Goal: Submit feedback/report problem

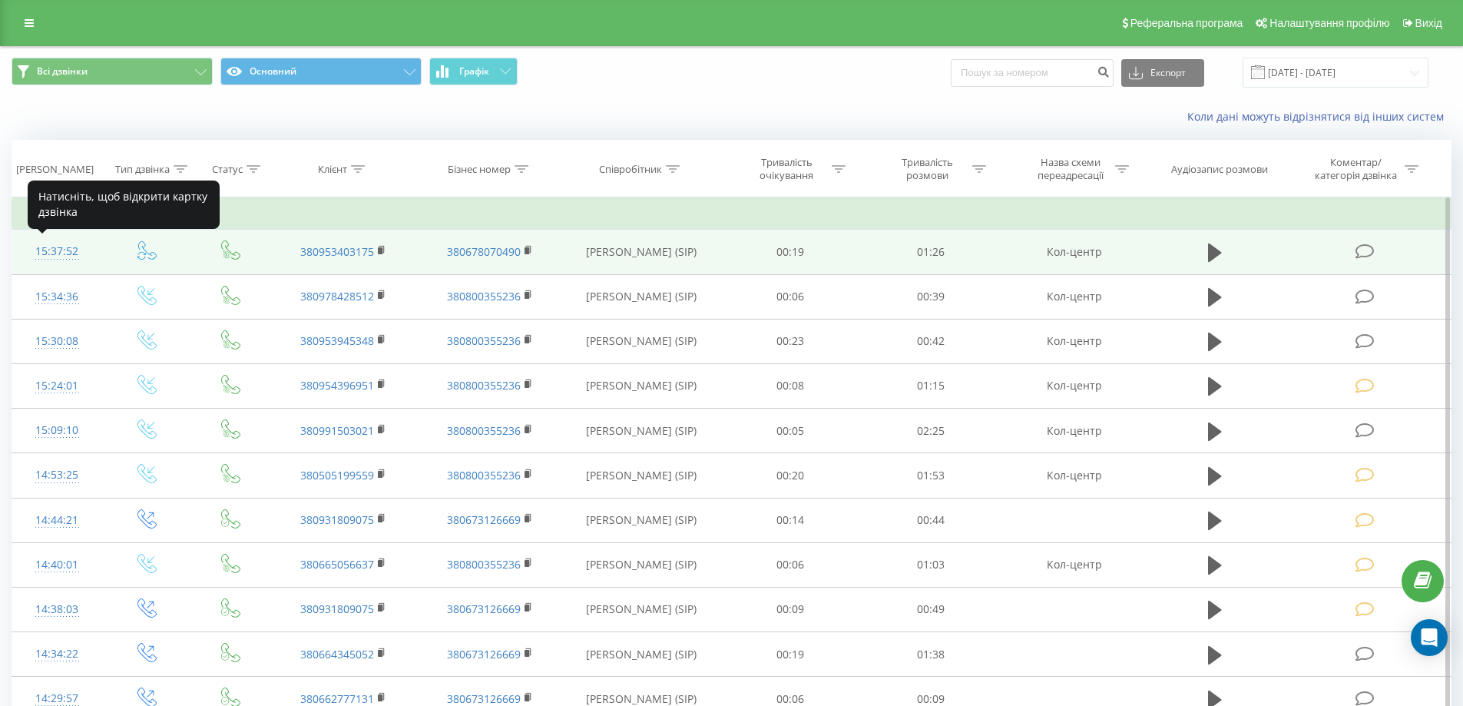
click at [62, 250] on div "15:37:52" at bounding box center [57, 252] width 59 height 30
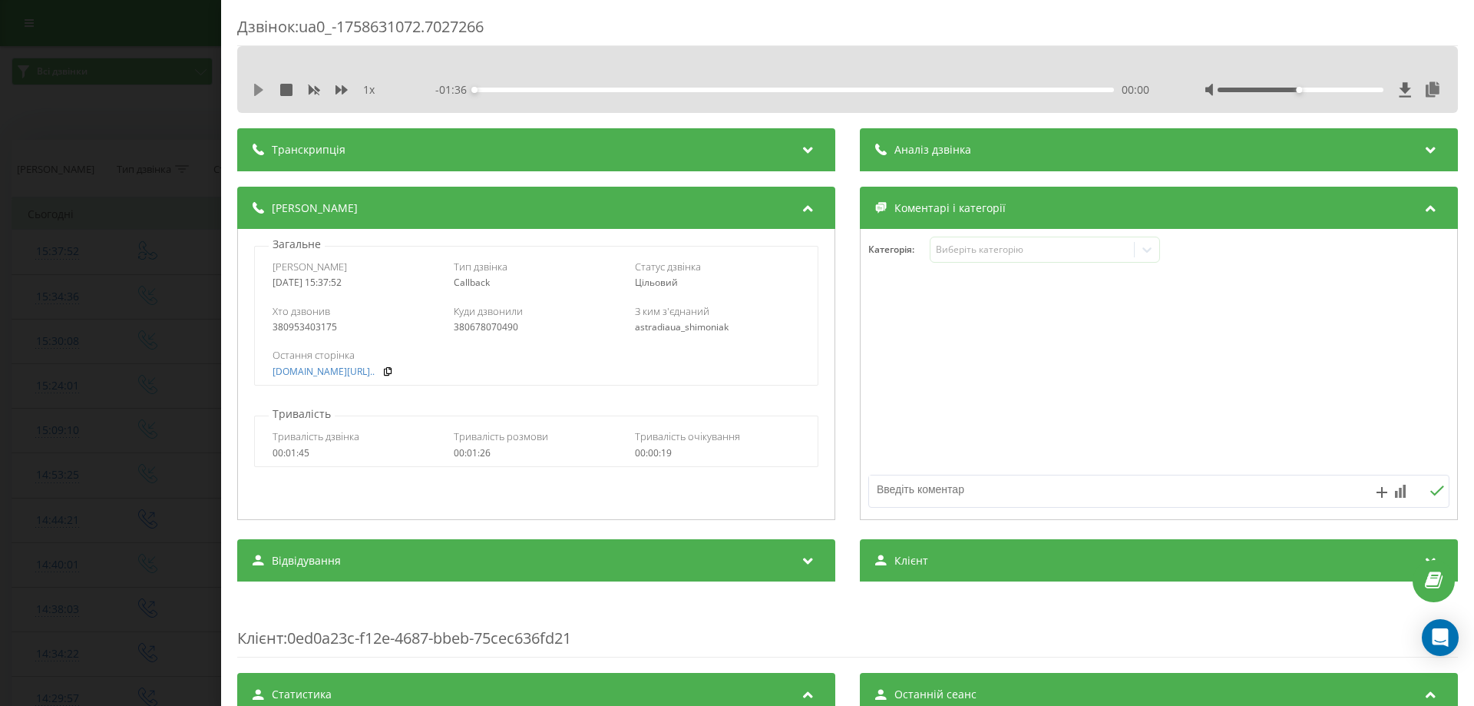
click at [259, 86] on icon at bounding box center [259, 90] width 12 height 12
click at [539, 91] on div "00:10" at bounding box center [795, 90] width 640 height 5
click at [581, 91] on div "00:10" at bounding box center [795, 90] width 640 height 5
drag, startPoint x: 106, startPoint y: 220, endPoint x: 52, endPoint y: 30, distance: 197.9
click at [106, 217] on div "Дзвінок : ua0_-1758631072.7027266 1 x - 01:09 00:27 00:27 Транскрипція Для AI-а…" at bounding box center [737, 353] width 1474 height 706
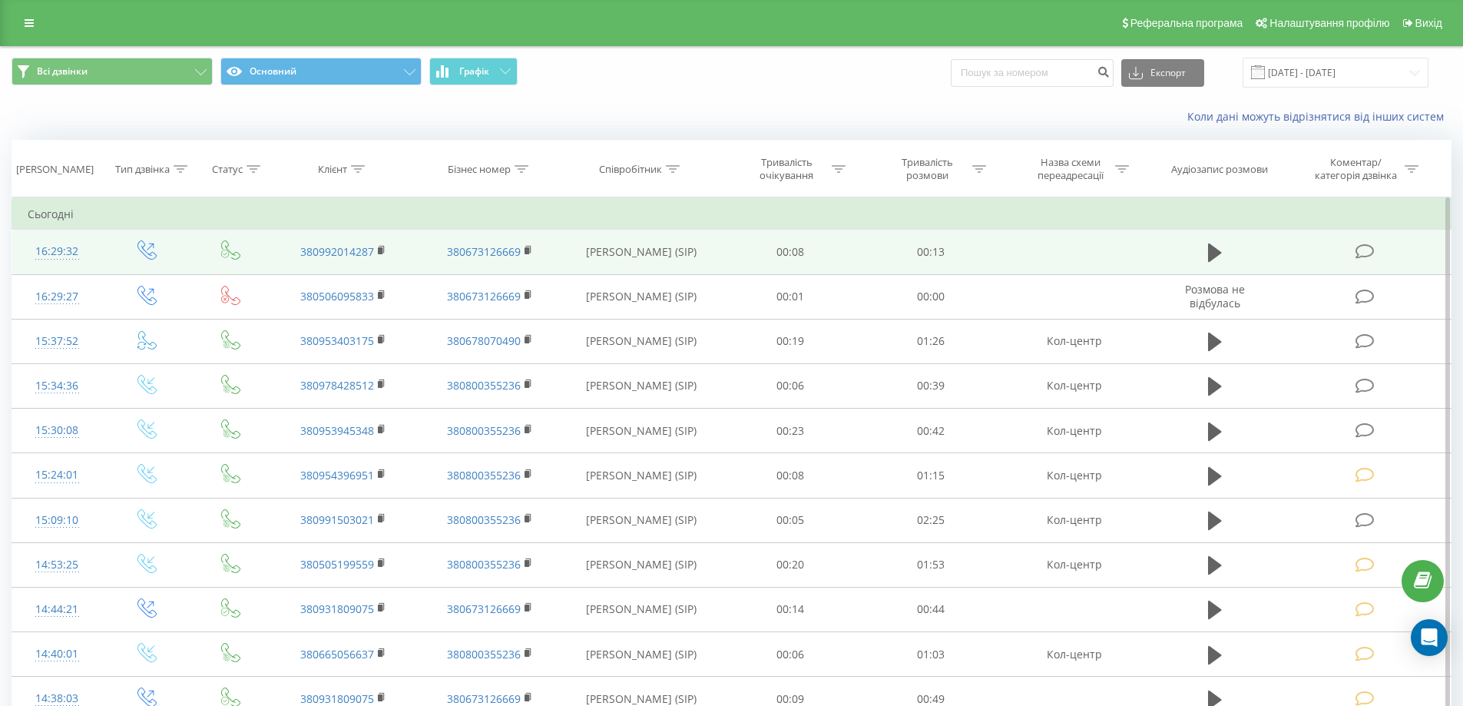
click at [63, 247] on div "16:29:32" at bounding box center [57, 252] width 59 height 30
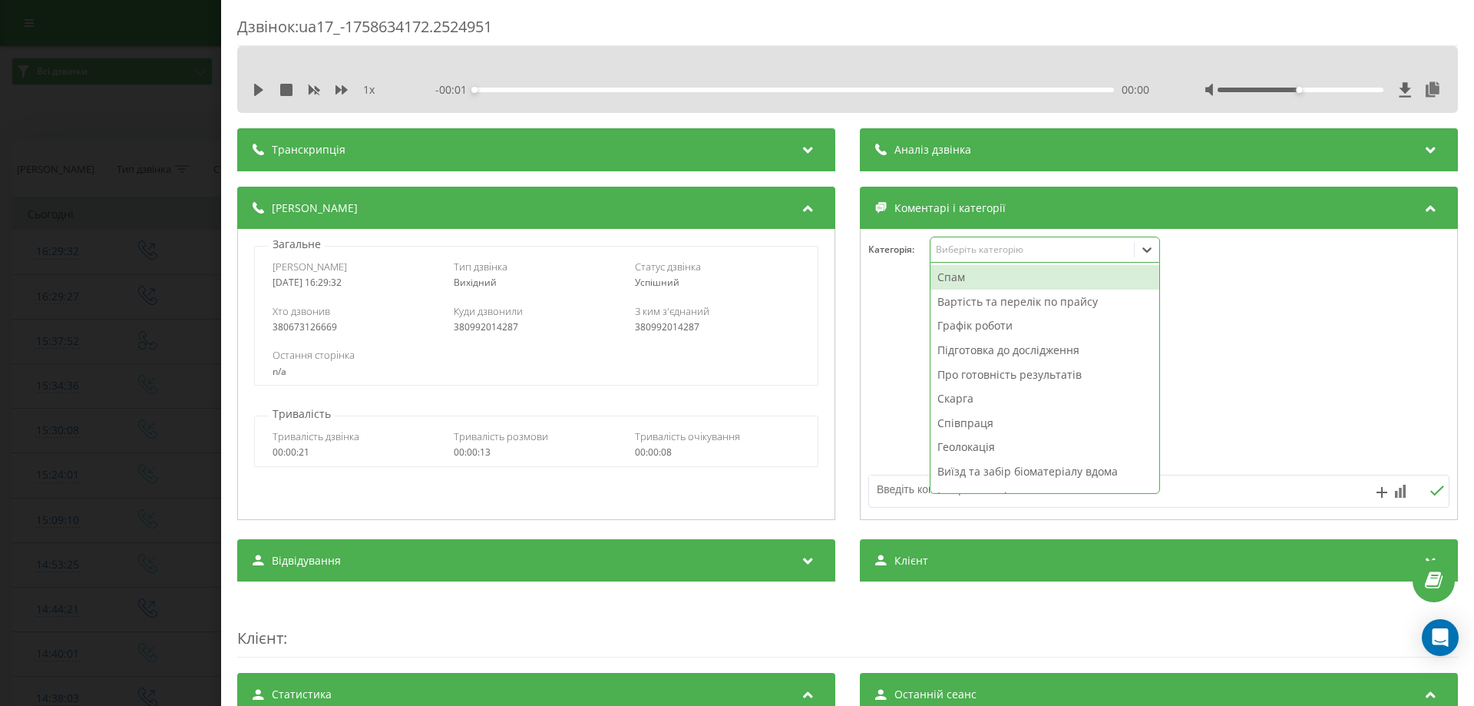
click at [972, 248] on div "Виберіть категорію" at bounding box center [1032, 249] width 192 height 12
click at [971, 397] on div "Скарга" at bounding box center [1045, 398] width 229 height 25
click at [969, 276] on div "Спам" at bounding box center [1045, 277] width 229 height 25
click at [976, 245] on icon "Remove Скарга" at bounding box center [980, 249] width 11 height 11
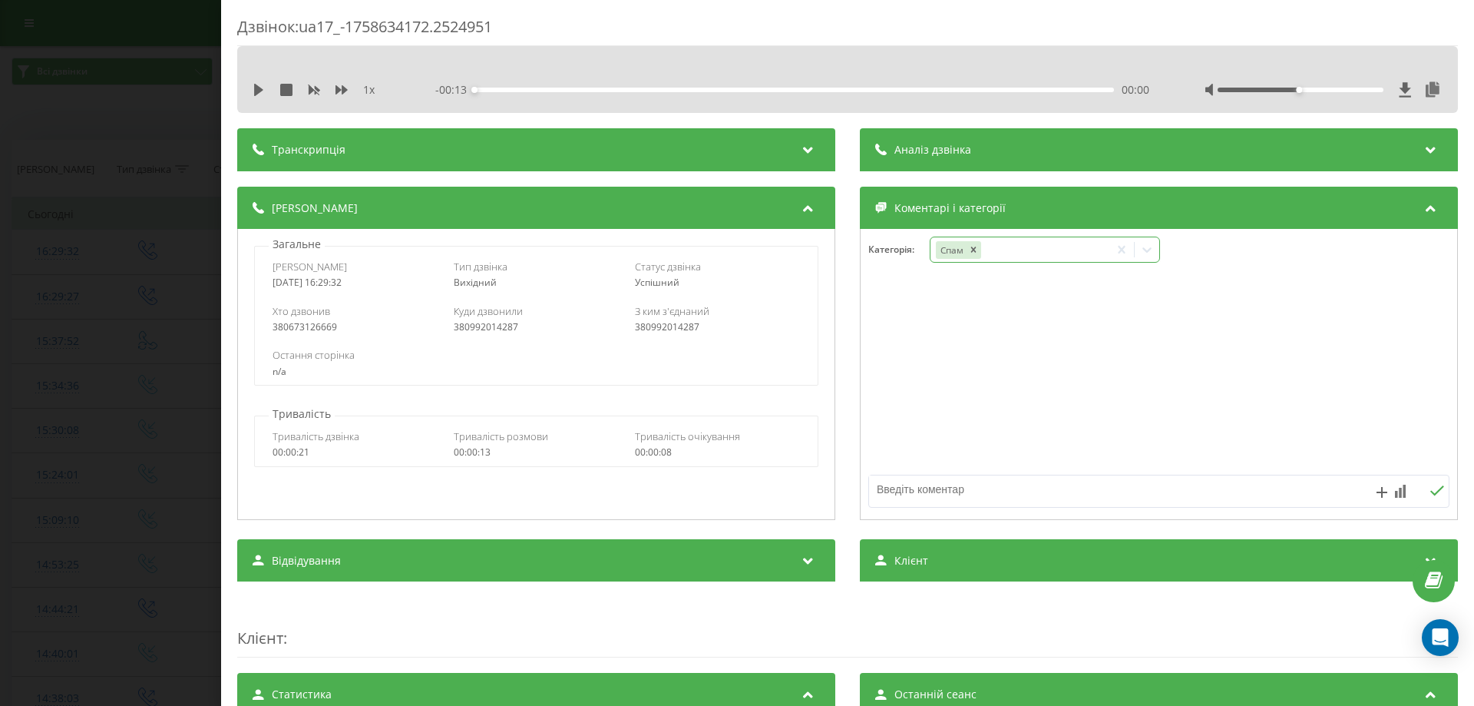
click at [886, 488] on textarea at bounding box center [1101, 489] width 464 height 28
type textarea "неактуально"
click at [1395, 486] on icon at bounding box center [1400, 491] width 11 height 13
click at [1373, 462] on div "10" at bounding box center [1369, 459] width 20 height 15
click at [1431, 491] on icon at bounding box center [1437, 490] width 15 height 11
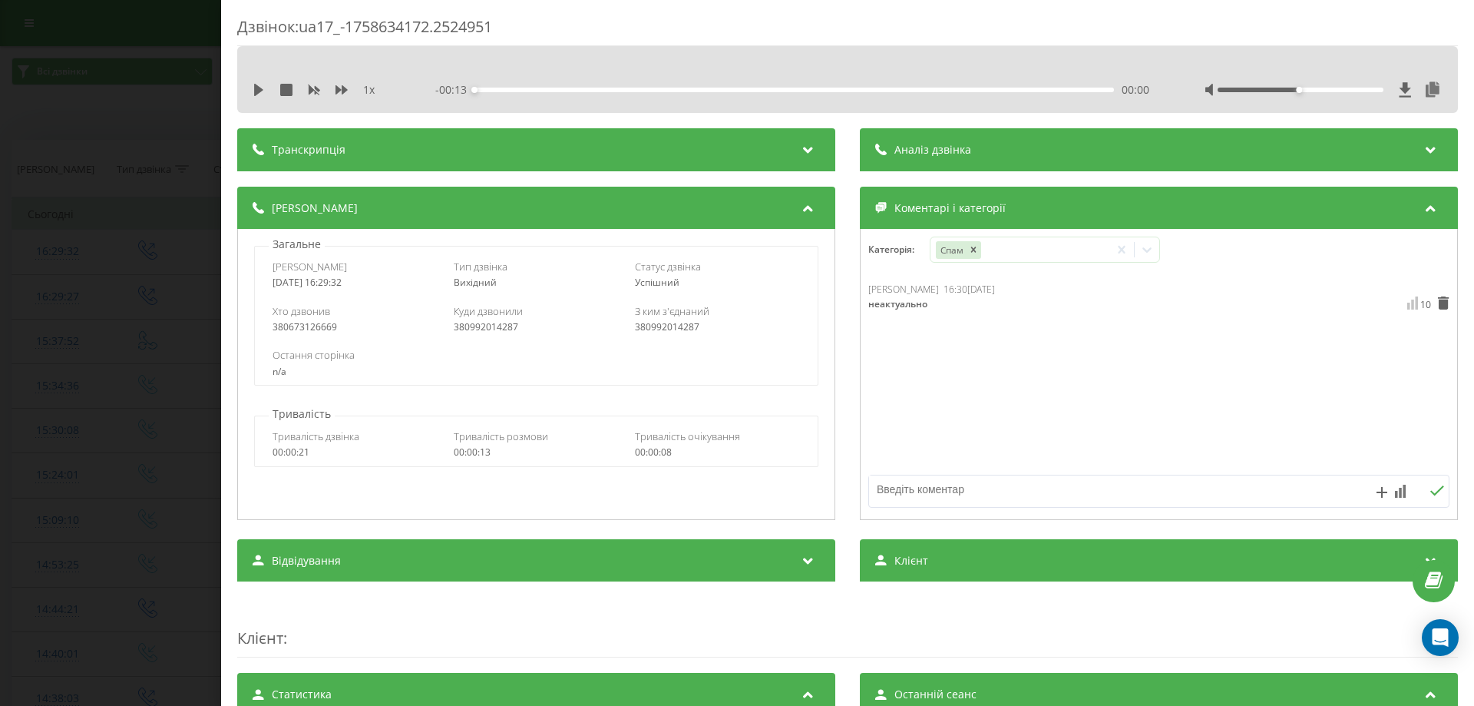
click at [45, 196] on div "Дзвінок : ua17_-1758634172.2524951 1 x - 00:13 00:00 00:00 Транскрипція Для AI-…" at bounding box center [737, 353] width 1474 height 706
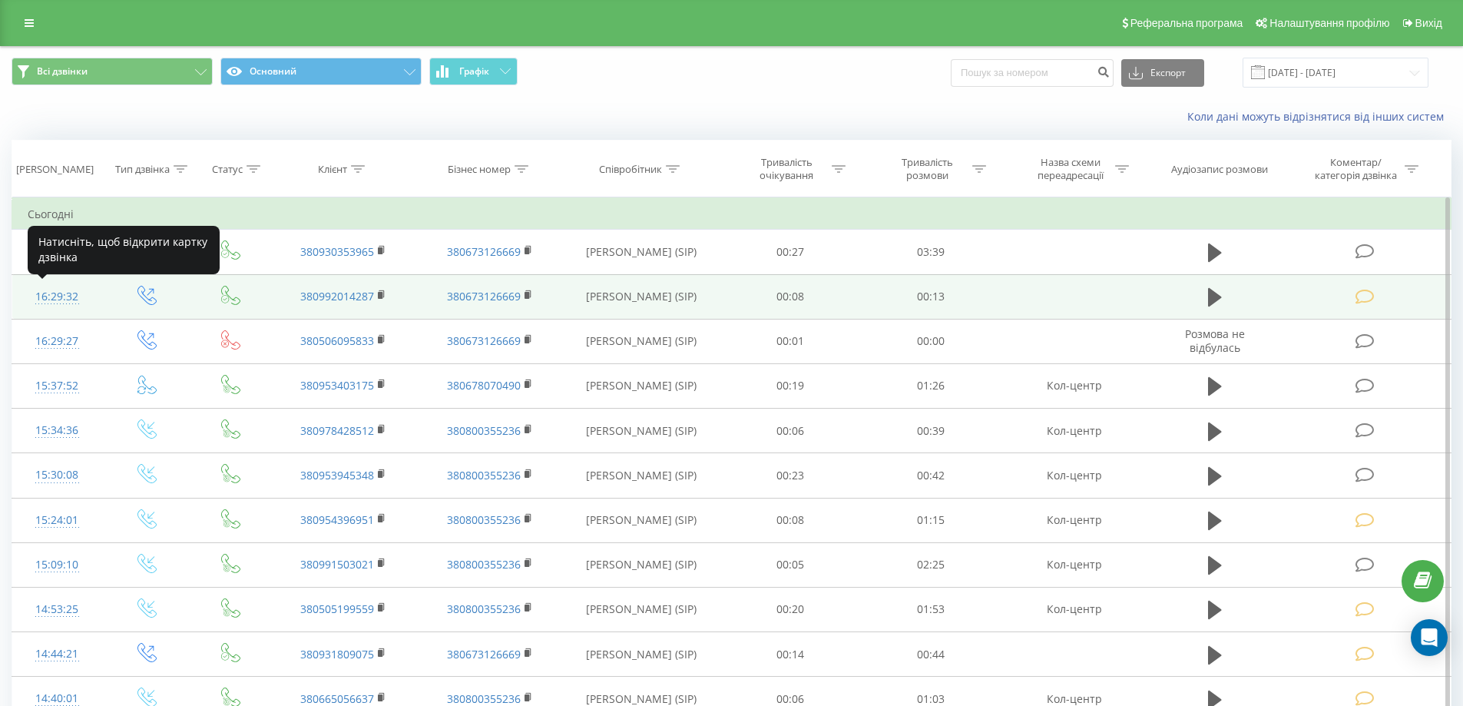
click at [67, 296] on div "16:29:32" at bounding box center [57, 297] width 59 height 30
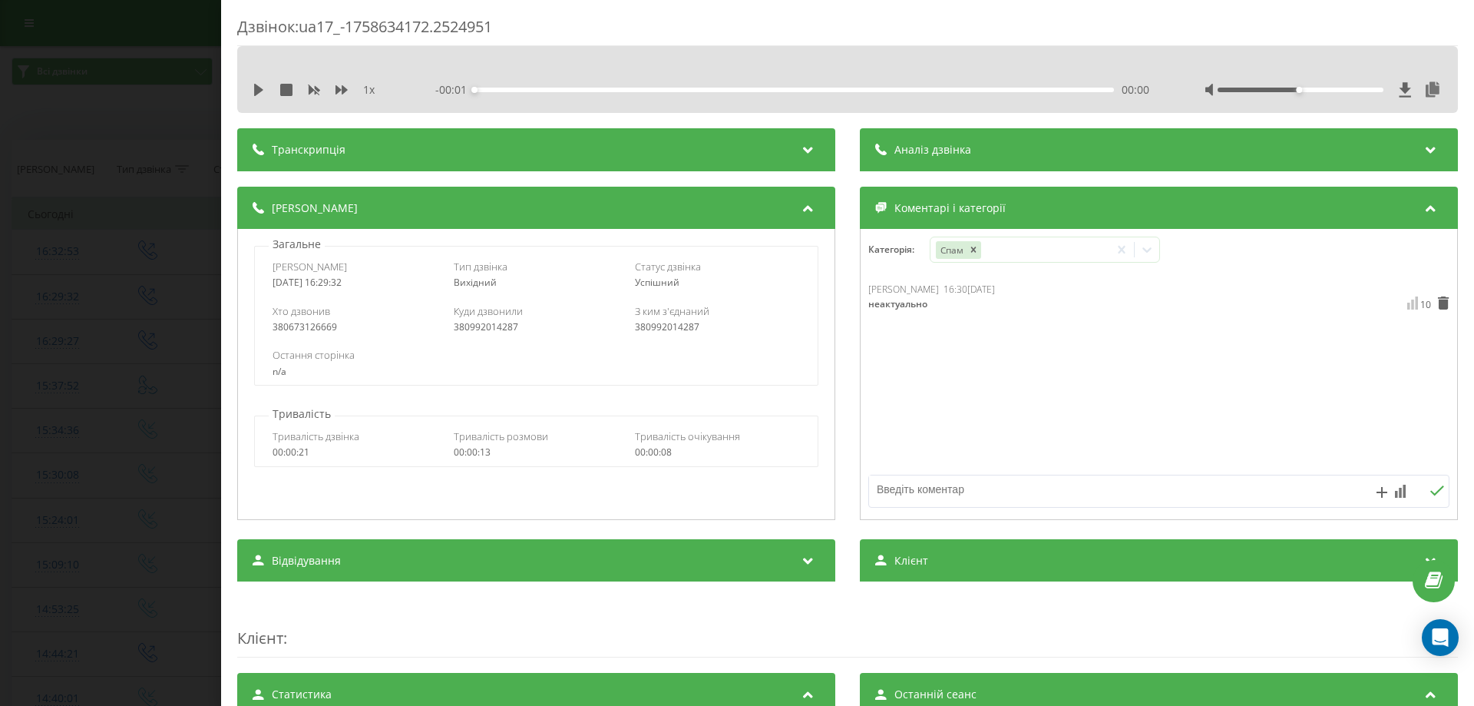
click at [260, 86] on icon at bounding box center [259, 90] width 12 height 12
click at [564, 91] on div "00:00" at bounding box center [795, 90] width 640 height 5
drag, startPoint x: 25, startPoint y: 294, endPoint x: 18, endPoint y: 281, distance: 14.8
click at [25, 293] on div "Дзвінок : ua17_-1758634172.2524951 1 x - 00:11 00:02 00:02 Транскрипція Для AI-…" at bounding box center [737, 353] width 1474 height 706
